Goal: Transaction & Acquisition: Purchase product/service

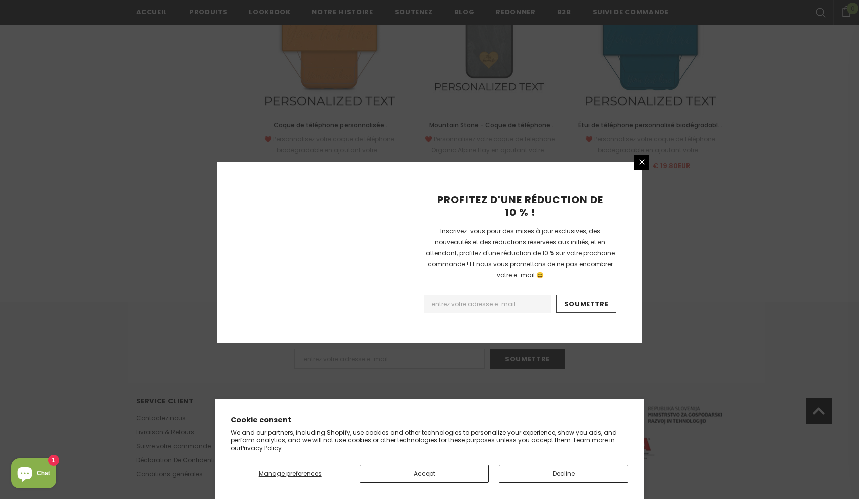
scroll to position [1086, 0]
